Goal: Navigation & Orientation: Understand site structure

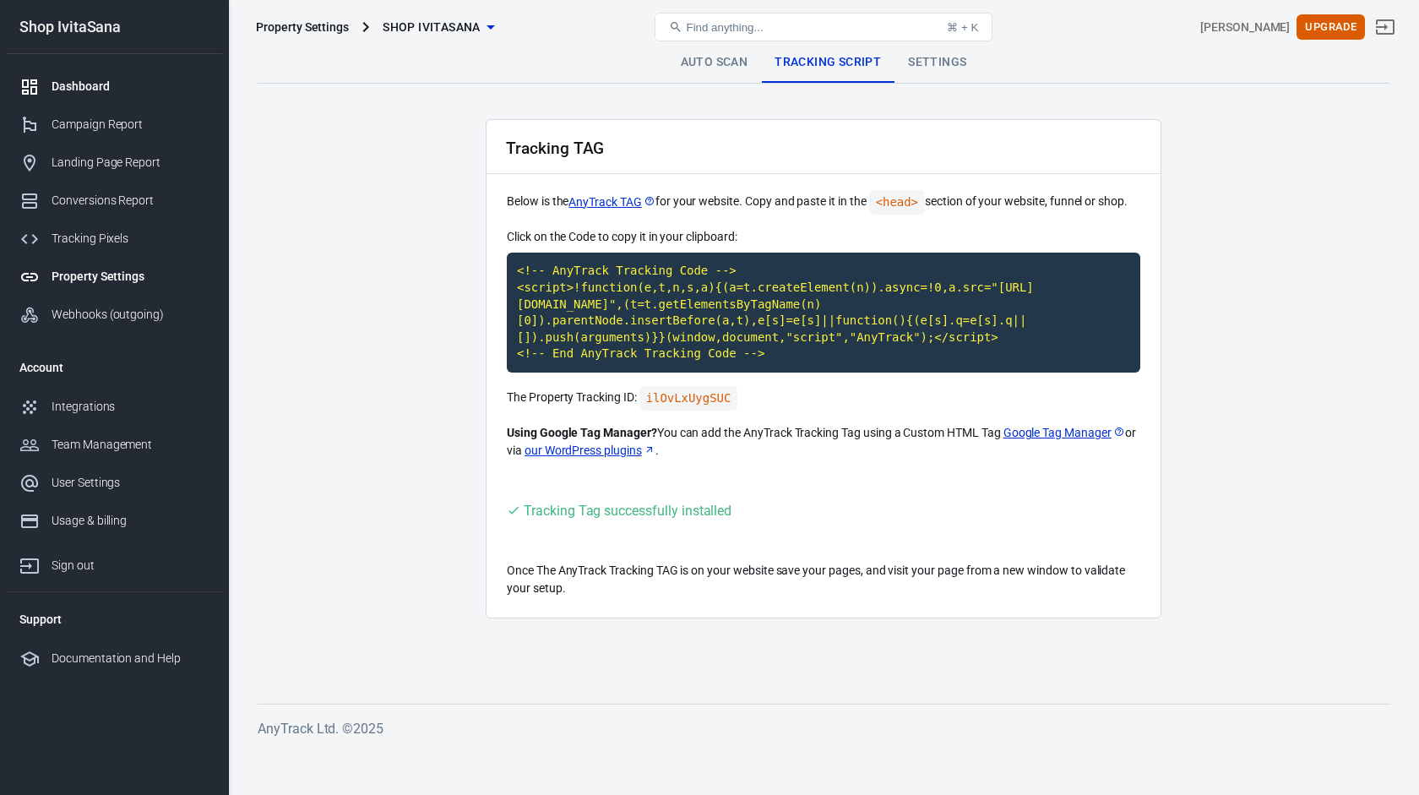
click at [85, 90] on div "Dashboard" at bounding box center [130, 87] width 157 height 18
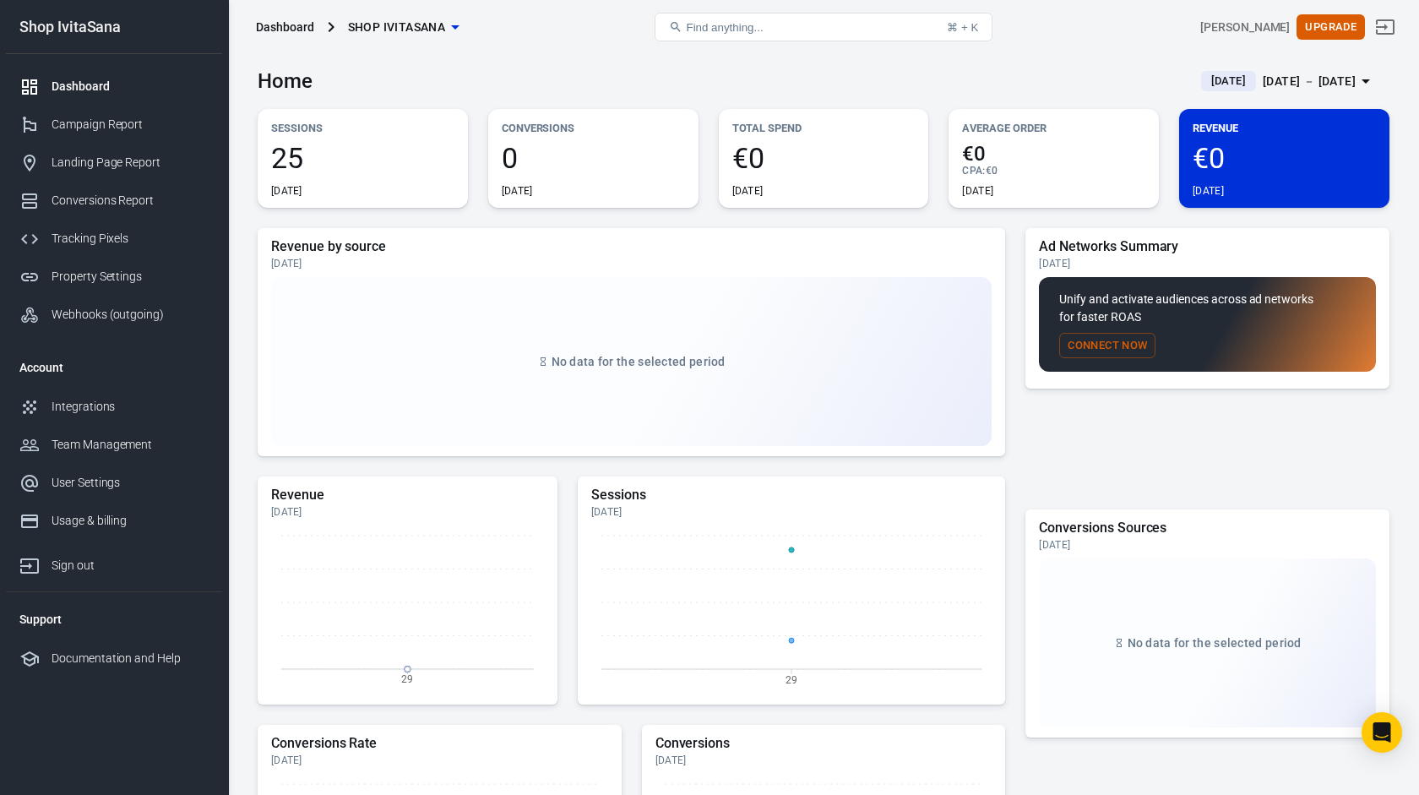
click at [70, 83] on div "Dashboard" at bounding box center [130, 87] width 157 height 18
click at [98, 122] on div "Campaign Report" at bounding box center [130, 125] width 157 height 18
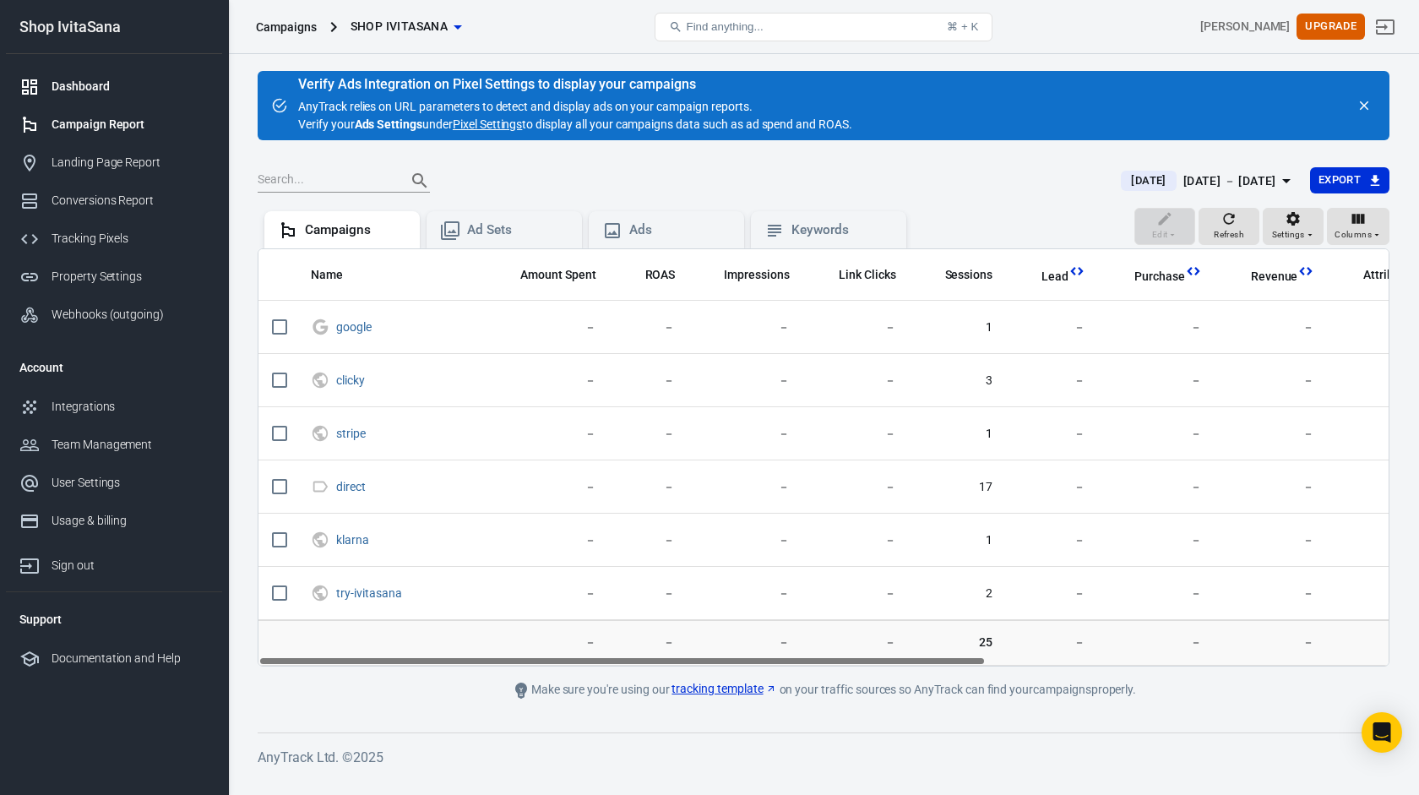
click at [95, 84] on div "Dashboard" at bounding box center [130, 87] width 157 height 18
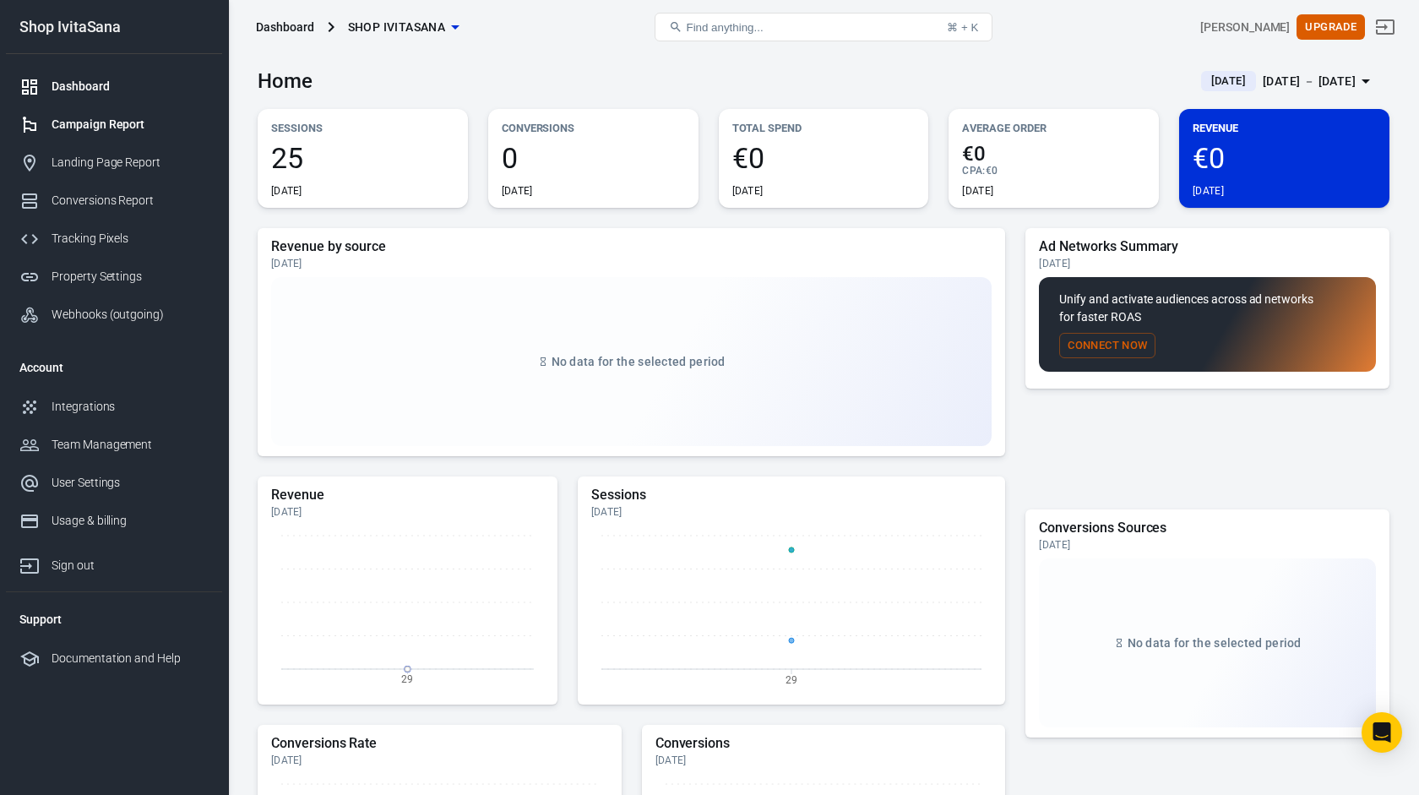
click at [98, 126] on div "Campaign Report" at bounding box center [130, 125] width 157 height 18
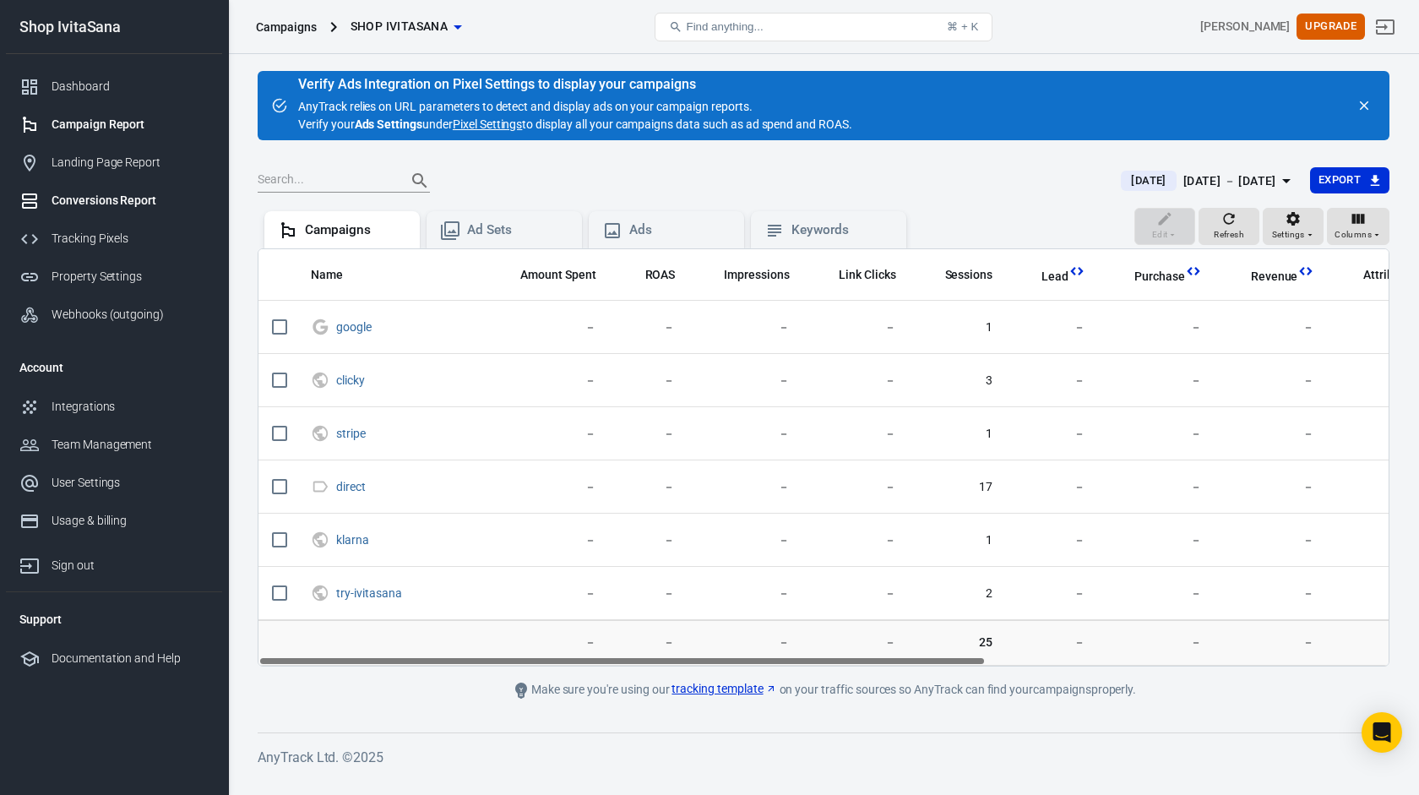
click at [135, 211] on link "Conversions Report" at bounding box center [114, 201] width 216 height 38
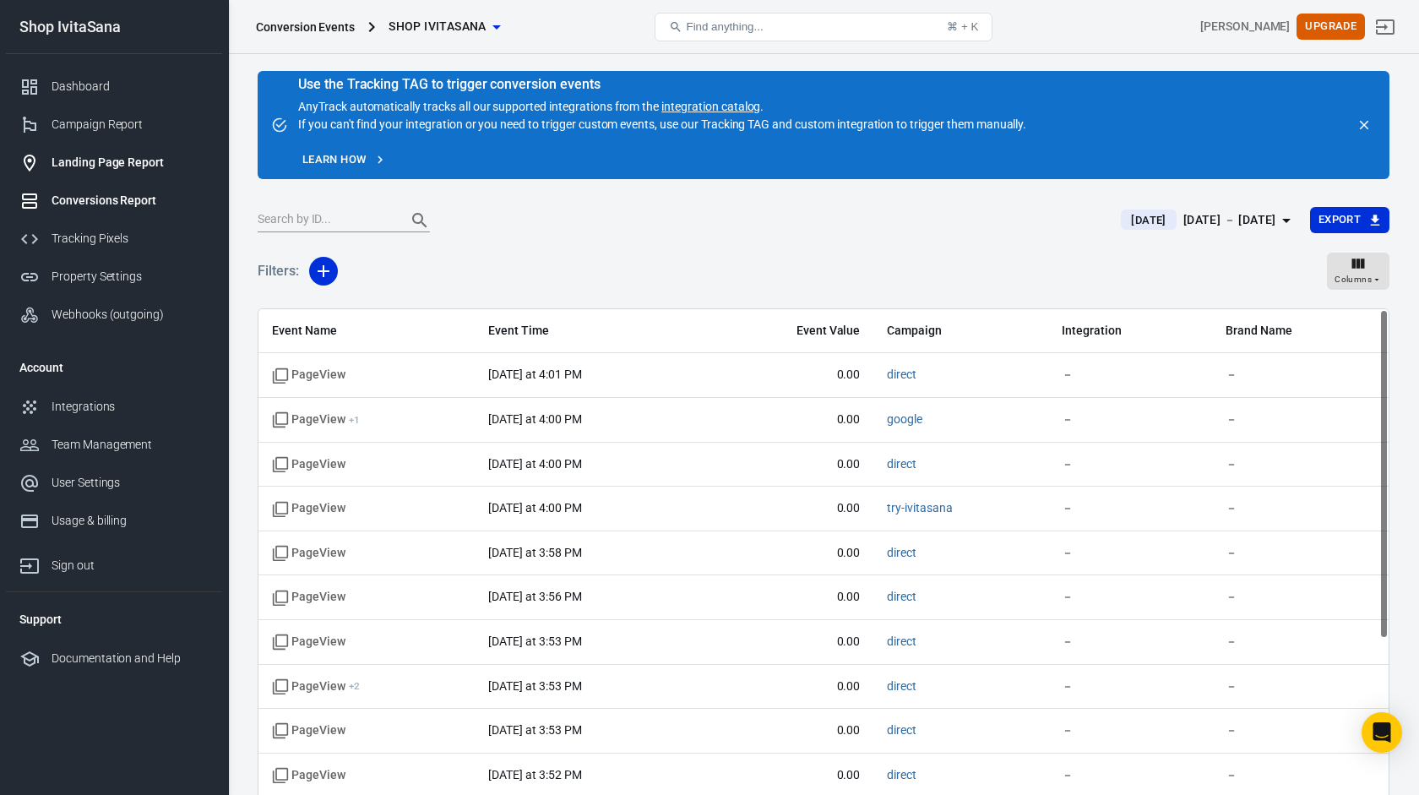
click at [168, 168] on div "Landing Page Report" at bounding box center [130, 163] width 157 height 18
